Goal: Navigation & Orientation: Find specific page/section

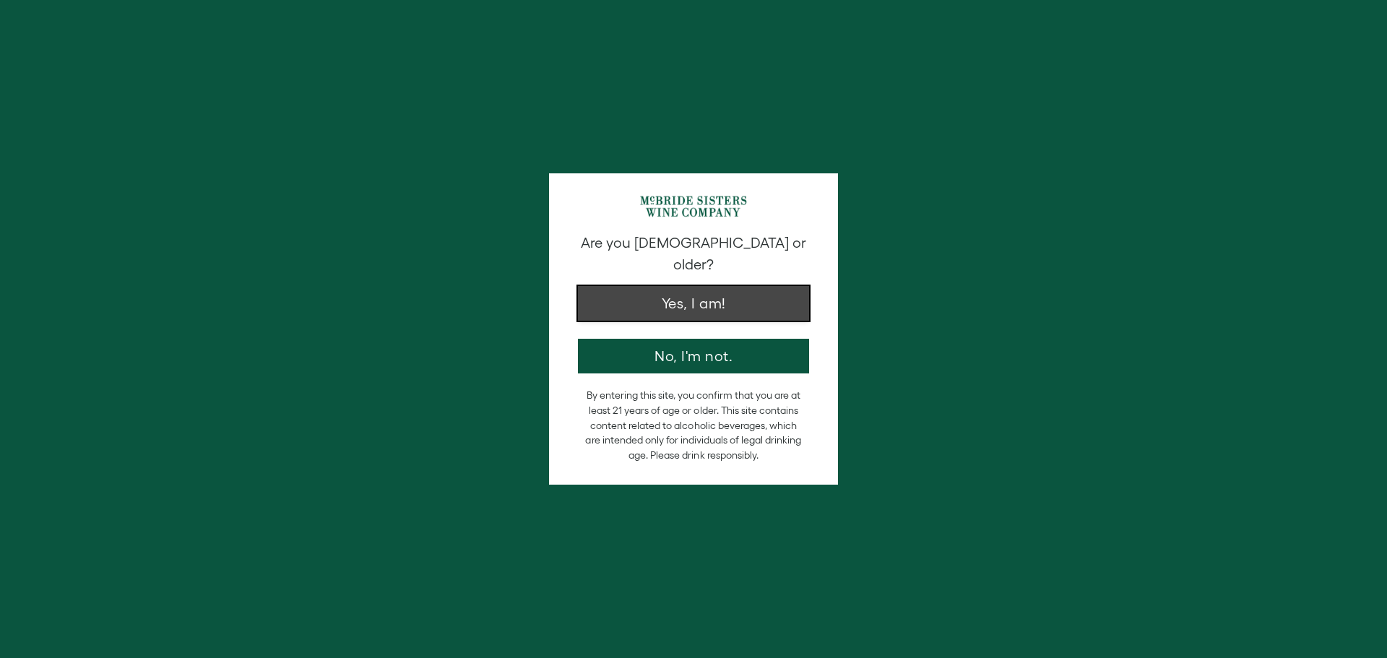
click at [693, 293] on button "Yes, I am!" at bounding box center [693, 303] width 231 height 35
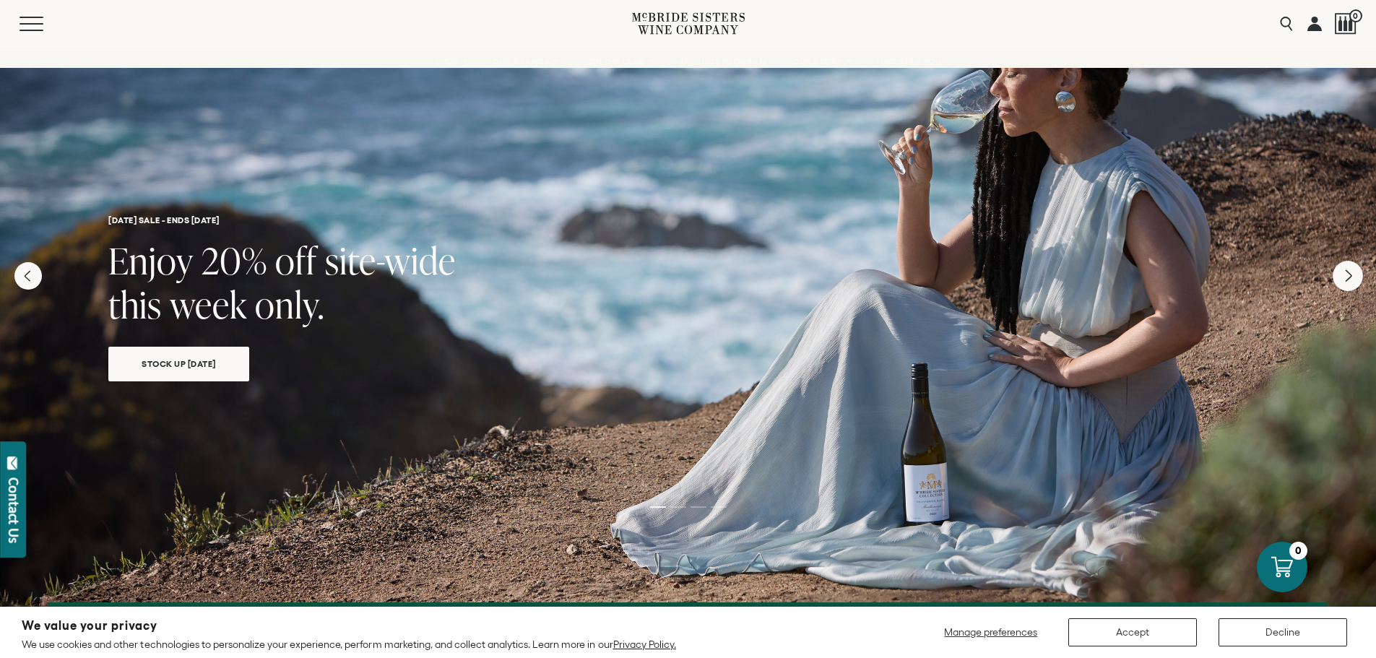
click at [1345, 279] on icon "Next" at bounding box center [1348, 276] width 30 height 30
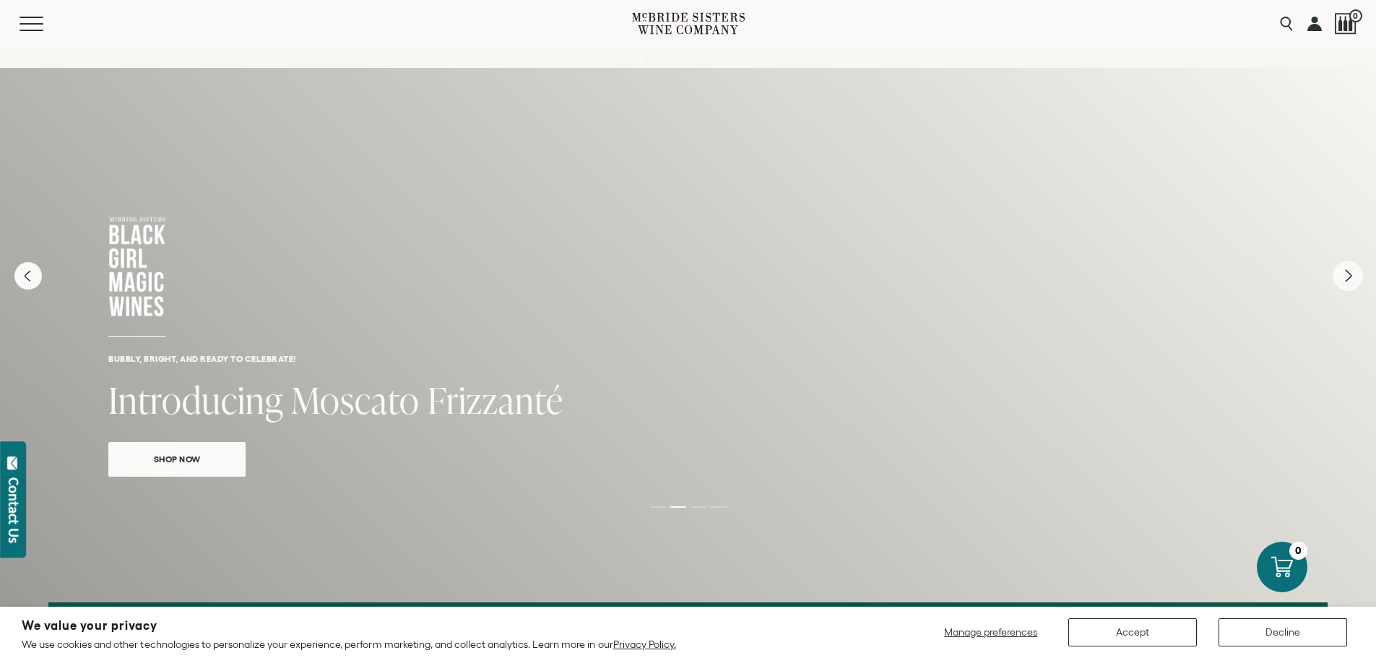
click at [1345, 279] on icon "Next" at bounding box center [1348, 276] width 30 height 30
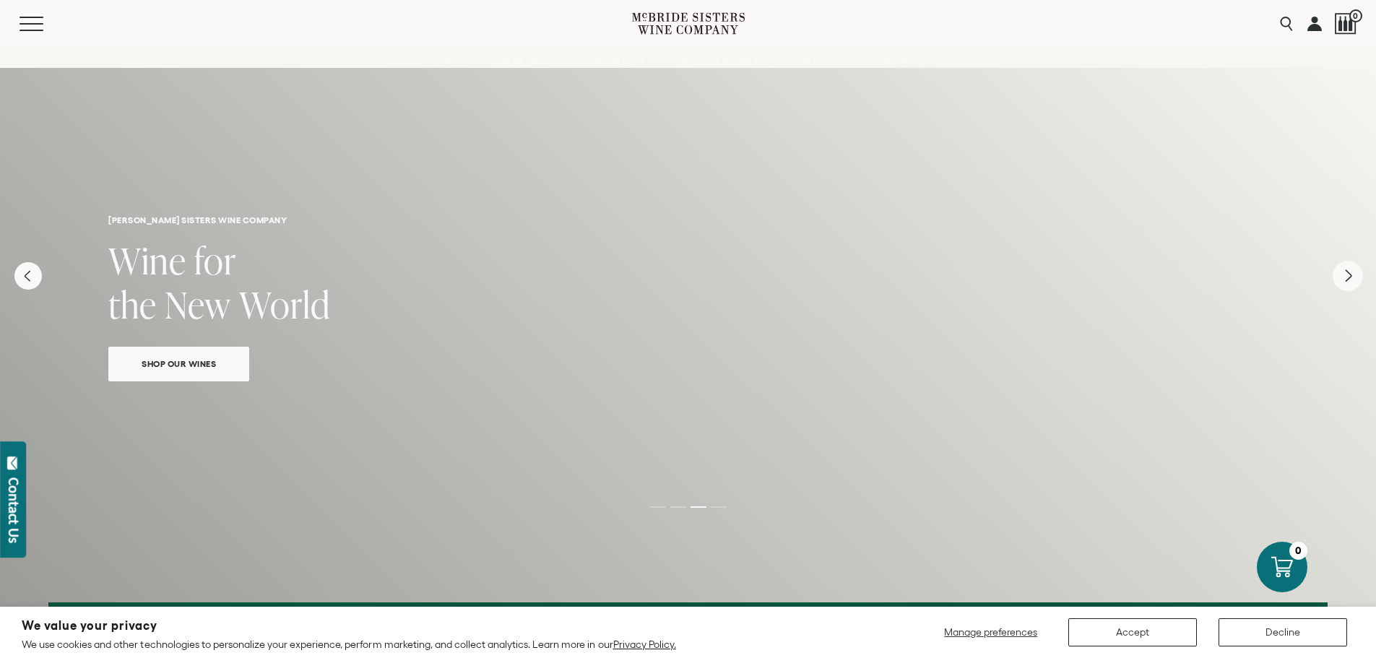
click at [1345, 279] on icon "Next" at bounding box center [1348, 276] width 30 height 30
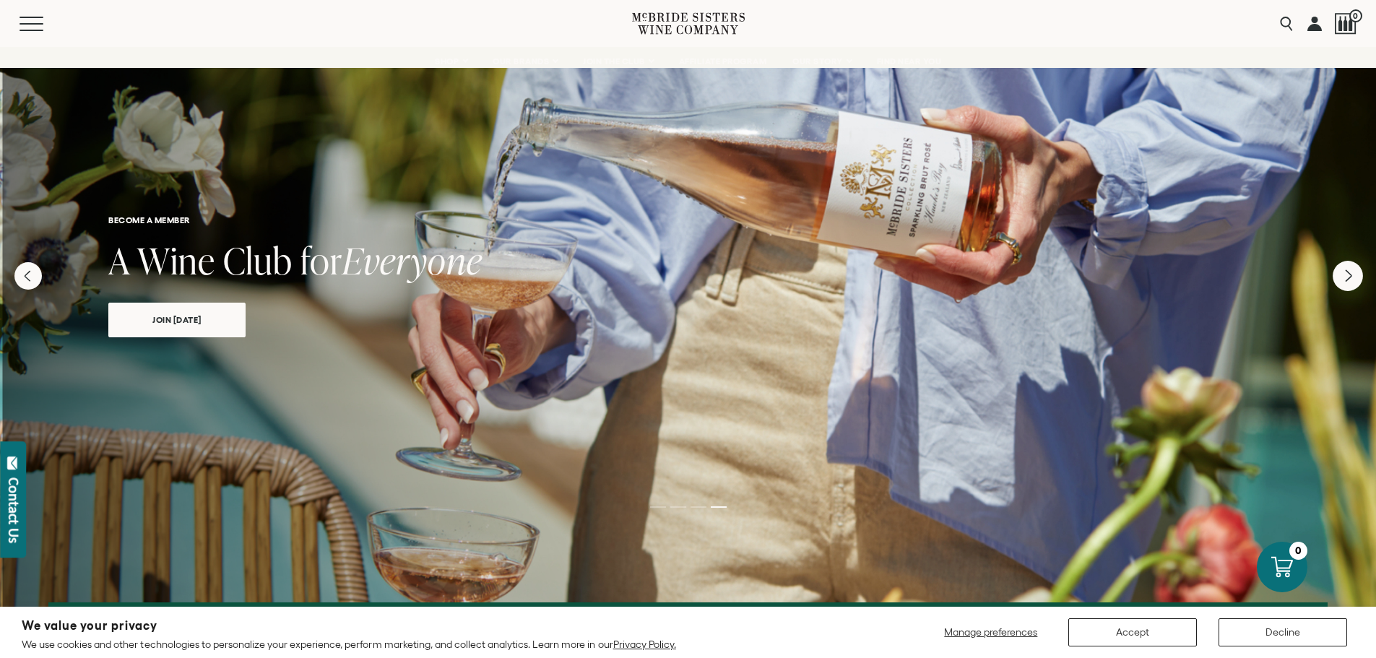
click at [1345, 279] on icon "Next" at bounding box center [1348, 276] width 30 height 30
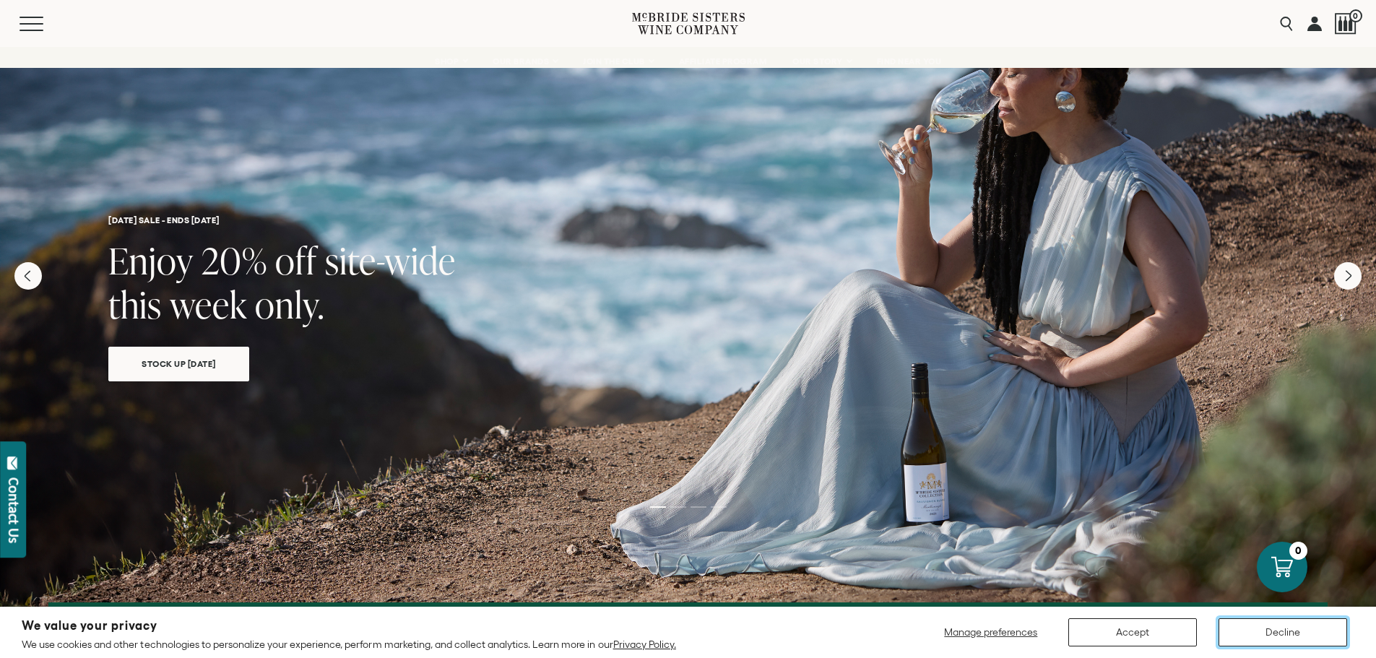
click at [1301, 639] on button "Decline" at bounding box center [1282, 632] width 129 height 28
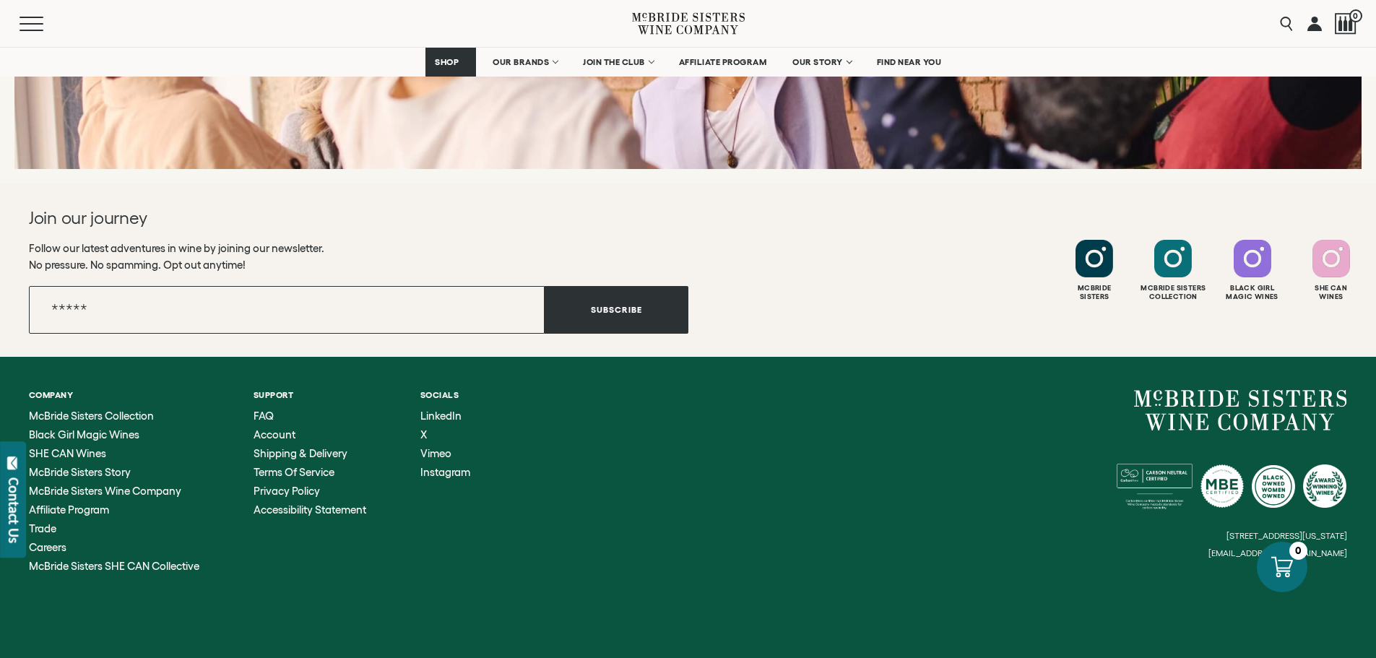
scroll to position [5753, 0]
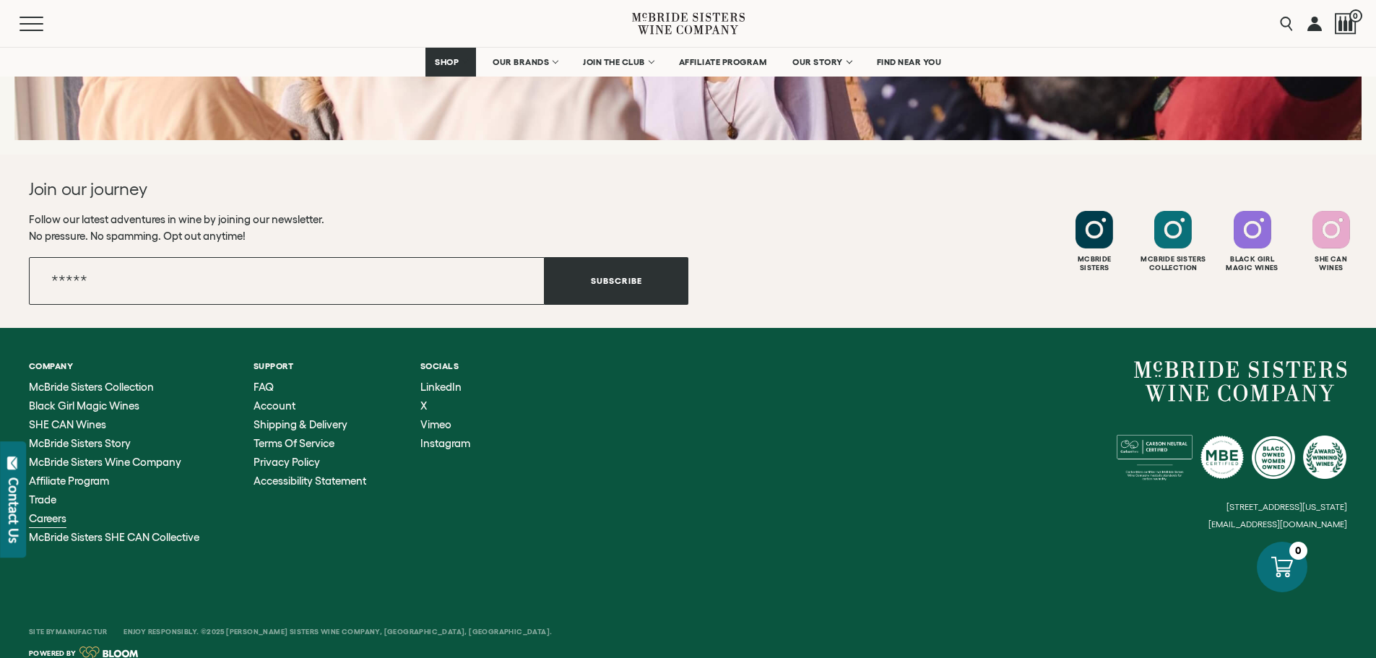
click at [46, 512] on span "Careers" at bounding box center [48, 518] width 38 height 12
